Goal: Register for event/course: Sign up to attend an event or enroll in a course

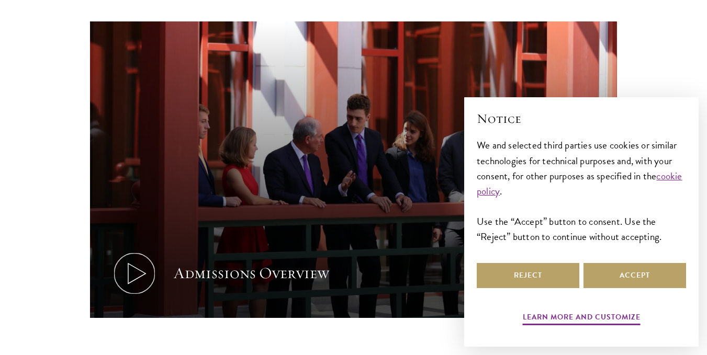
scroll to position [524, 0]
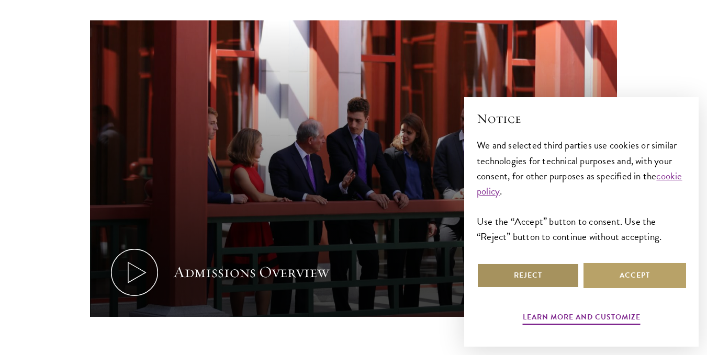
click at [508, 271] on button "Reject" at bounding box center [528, 275] width 103 height 25
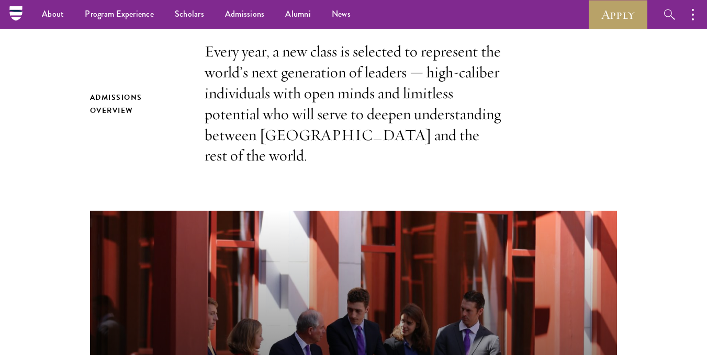
scroll to position [157, 0]
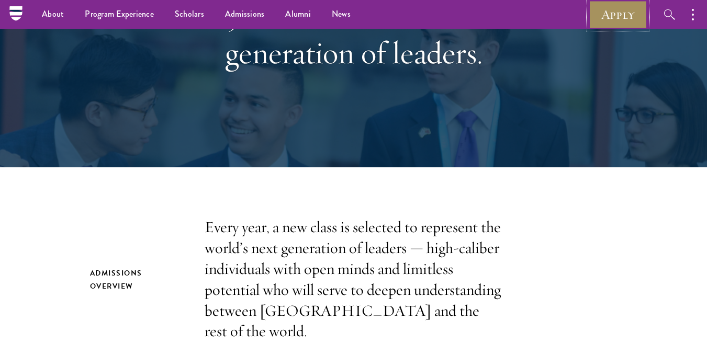
click at [630, 6] on link "Apply" at bounding box center [618, 14] width 59 height 29
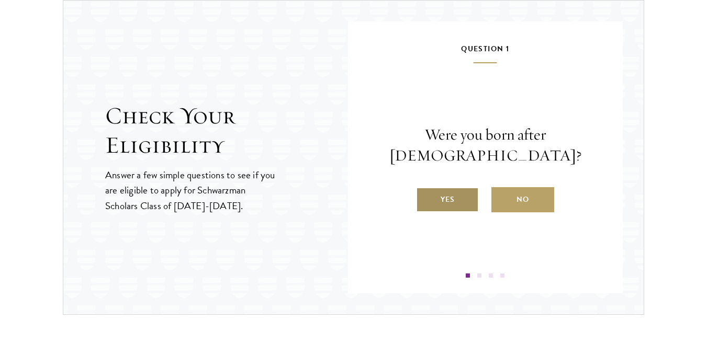
click at [439, 197] on label "Yes" at bounding box center [447, 199] width 63 height 25
click at [426, 197] on input "Yes" at bounding box center [420, 192] width 9 height 9
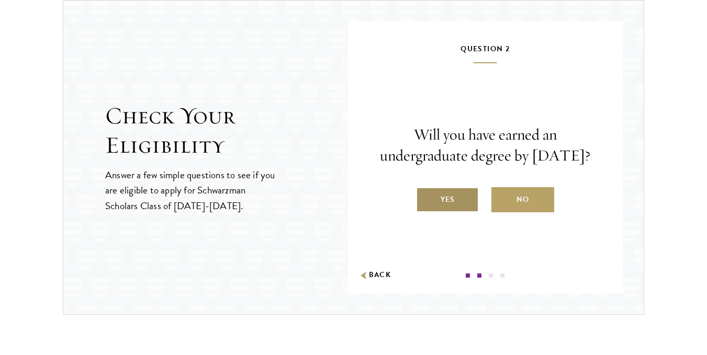
click at [442, 206] on label "Yes" at bounding box center [447, 199] width 63 height 25
click at [426, 198] on input "Yes" at bounding box center [420, 192] width 9 height 9
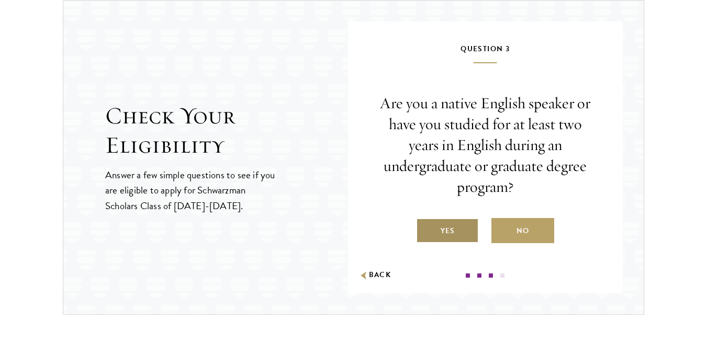
click at [450, 228] on label "Yes" at bounding box center [447, 230] width 63 height 25
click at [426, 228] on input "Yes" at bounding box center [420, 224] width 9 height 9
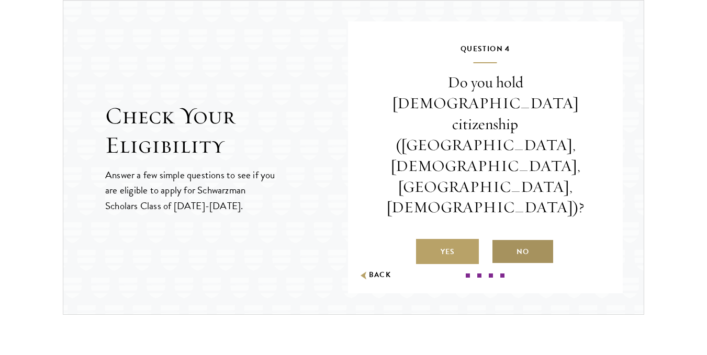
click at [502, 239] on label "No" at bounding box center [523, 251] width 63 height 25
click at [501, 241] on input "No" at bounding box center [496, 245] width 9 height 9
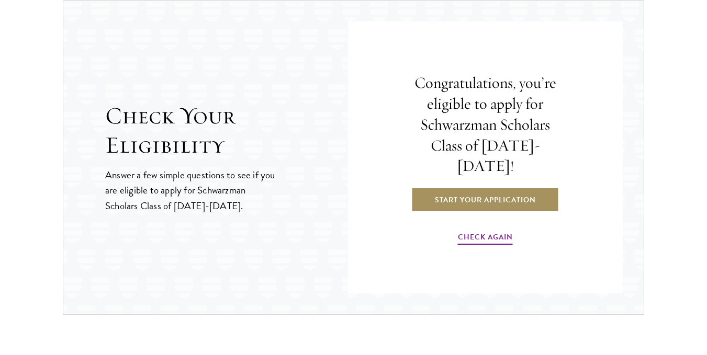
click at [454, 192] on link "Start Your Application" at bounding box center [485, 199] width 148 height 25
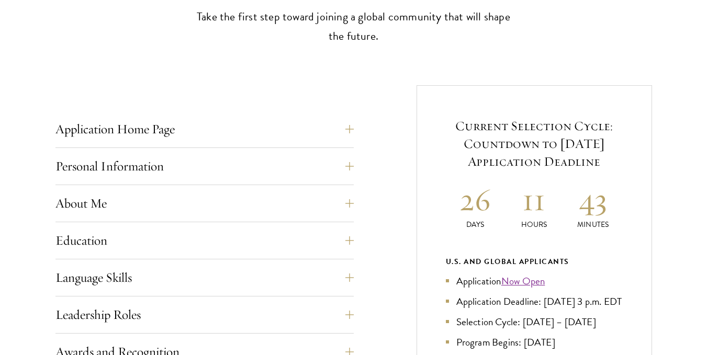
scroll to position [419, 0]
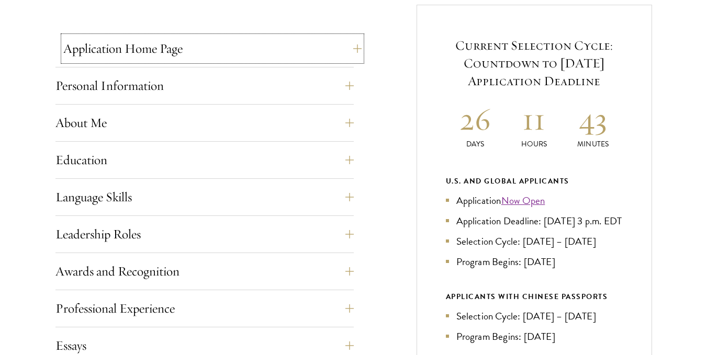
click at [349, 52] on button "Application Home Page" at bounding box center [212, 48] width 298 height 25
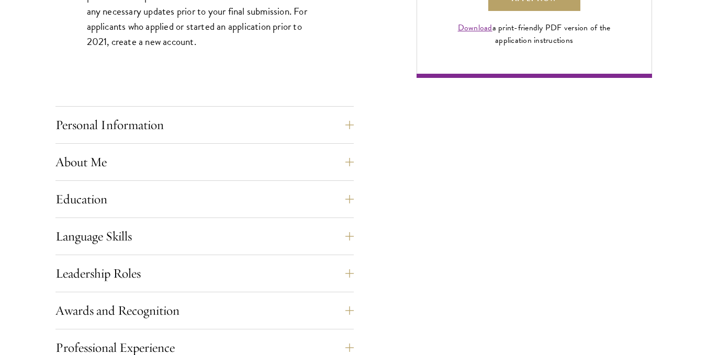
scroll to position [942, 0]
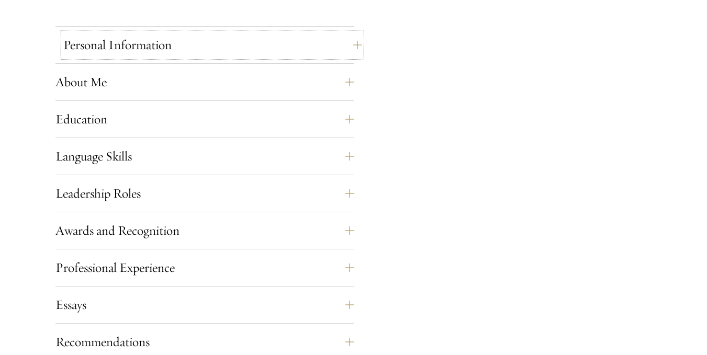
click at [355, 45] on button "Personal Information" at bounding box center [212, 44] width 298 height 25
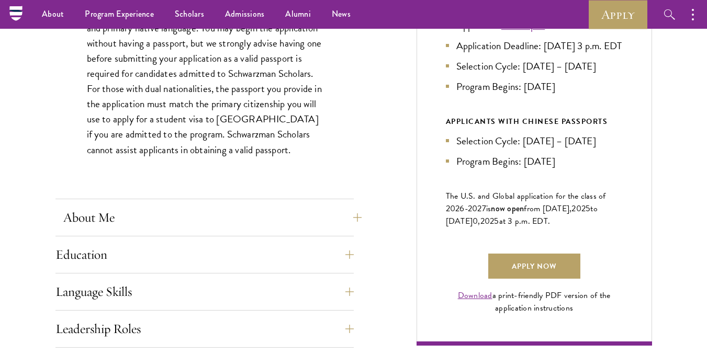
scroll to position [576, 0]
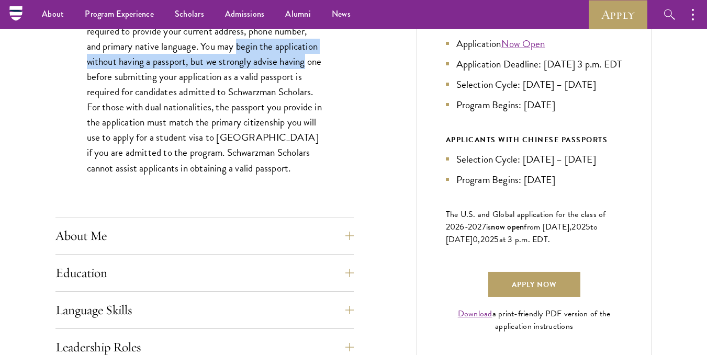
drag, startPoint x: 240, startPoint y: 48, endPoint x: 305, endPoint y: 66, distance: 67.6
click at [305, 66] on p "This section requests applicant biographical and contact information. You must …" at bounding box center [205, 69] width 236 height 213
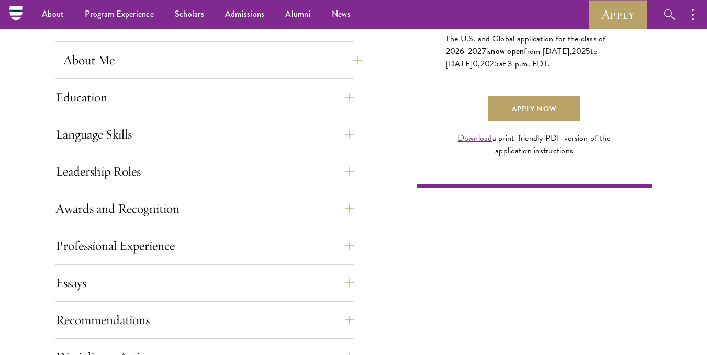
scroll to position [733, 0]
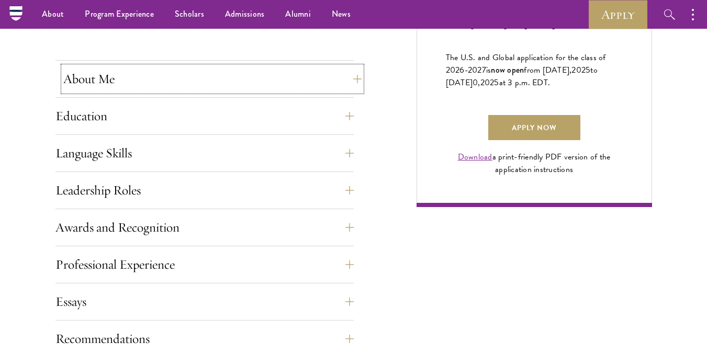
click at [354, 76] on button "About Me" at bounding box center [212, 78] width 298 height 25
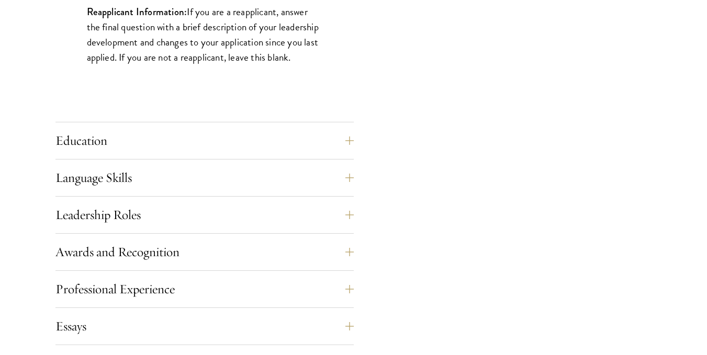
scroll to position [995, 0]
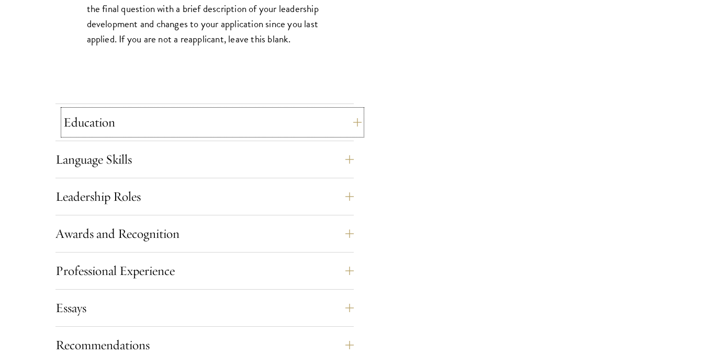
click at [361, 127] on button "Education" at bounding box center [212, 122] width 298 height 25
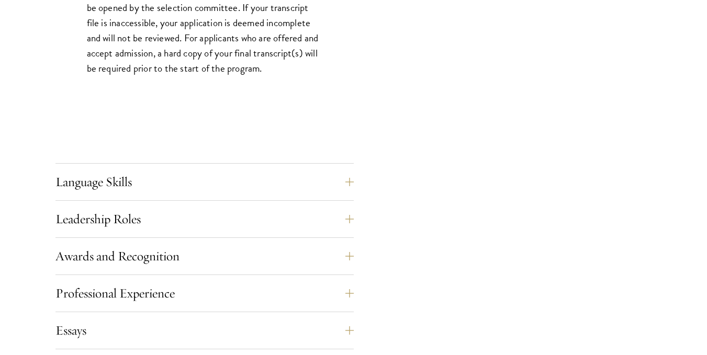
scroll to position [1832, 0]
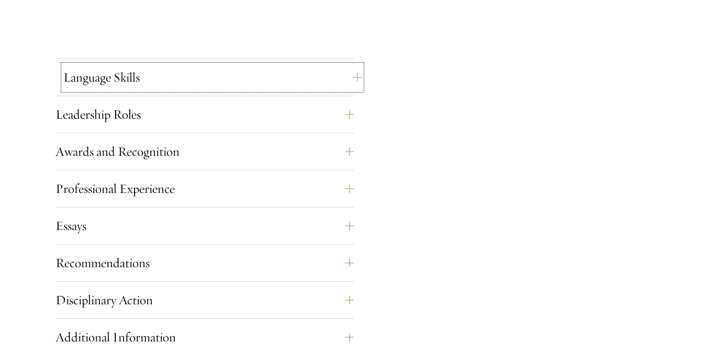
click at [352, 77] on button "Language Skills" at bounding box center [212, 77] width 298 height 25
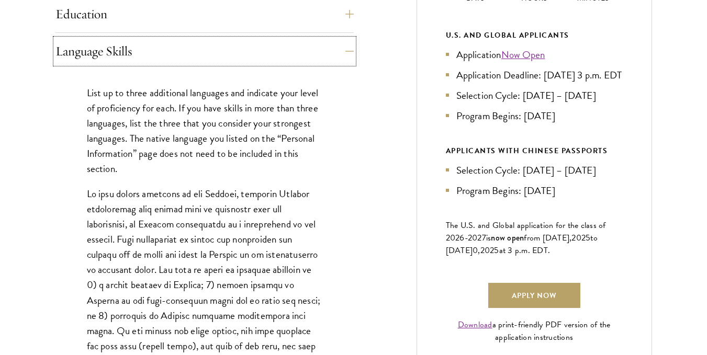
scroll to position [576, 0]
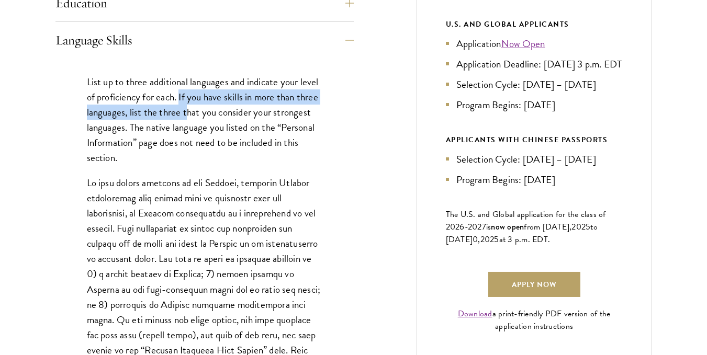
drag, startPoint x: 181, startPoint y: 97, endPoint x: 186, endPoint y: 109, distance: 12.9
click at [186, 109] on p "List up to three additional languages and indicate your level of proficiency fo…" at bounding box center [205, 119] width 236 height 91
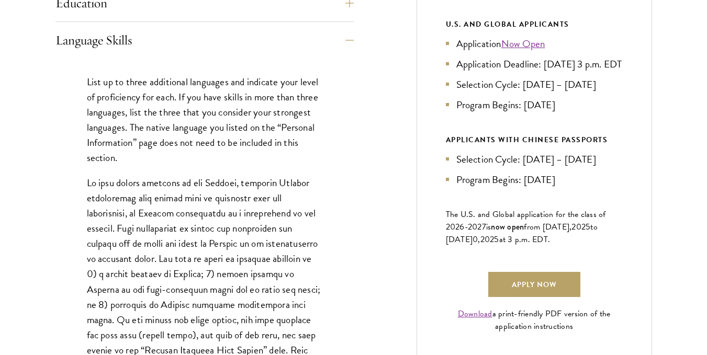
drag, startPoint x: 124, startPoint y: 139, endPoint x: 125, endPoint y: 147, distance: 7.4
click at [125, 147] on p "List up to three additional languages and indicate your level of proficiency fo…" at bounding box center [205, 119] width 236 height 91
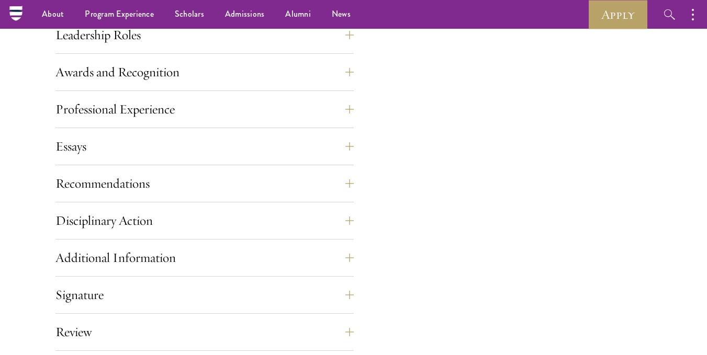
scroll to position [1099, 0]
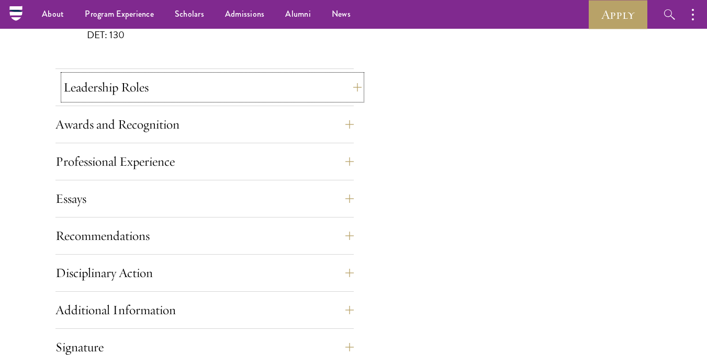
click at [357, 87] on button "Leadership Roles" at bounding box center [212, 87] width 298 height 25
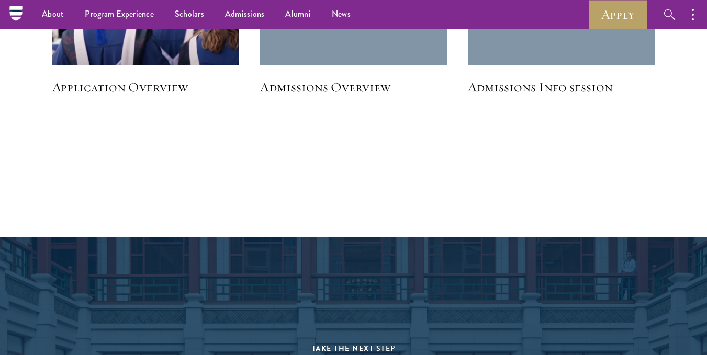
scroll to position [1675, 0]
